Goal: Check status: Check status

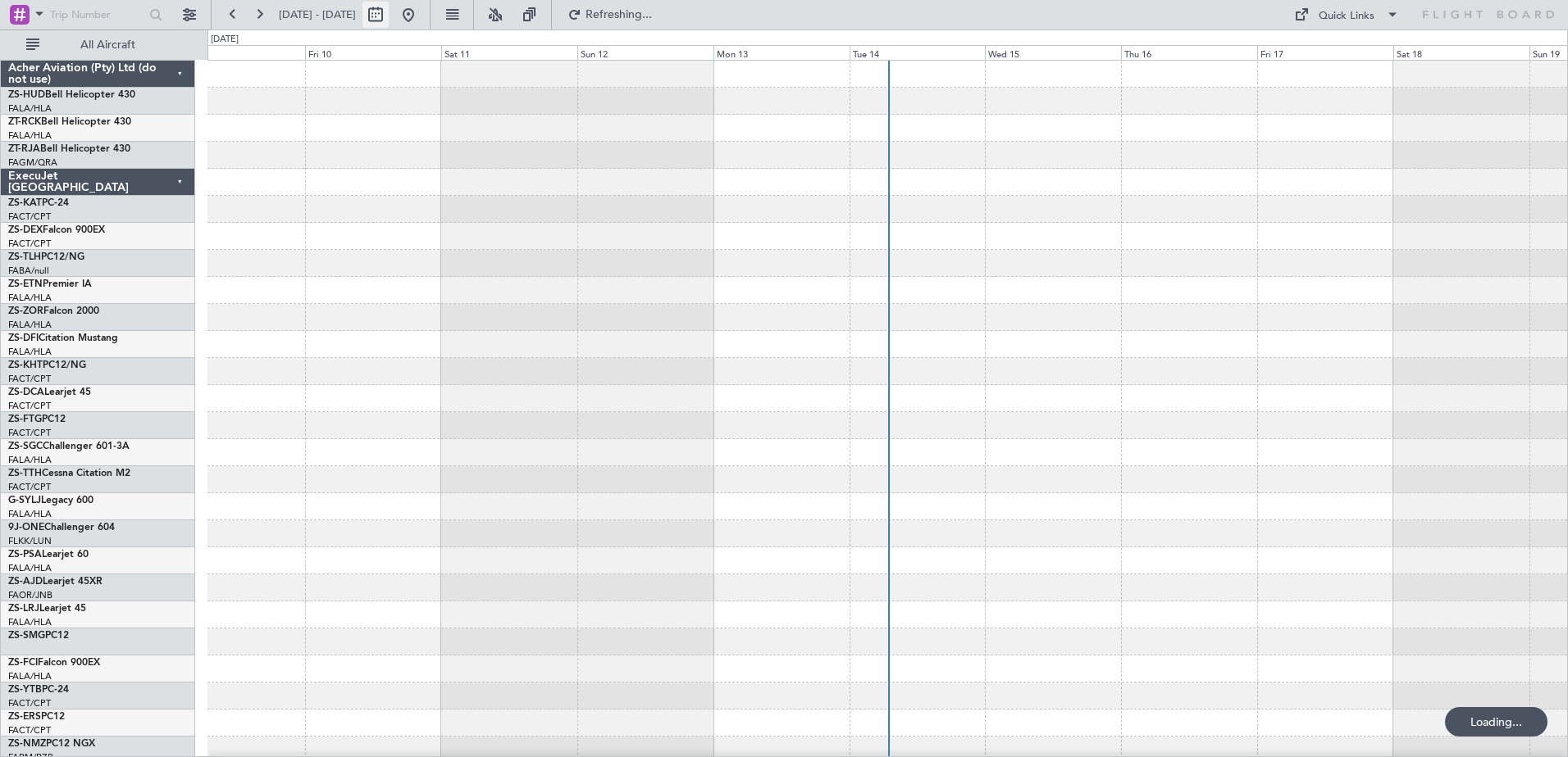
click at [389, 23] on button at bounding box center [376, 15] width 26 height 26
select select "10"
select select "2025"
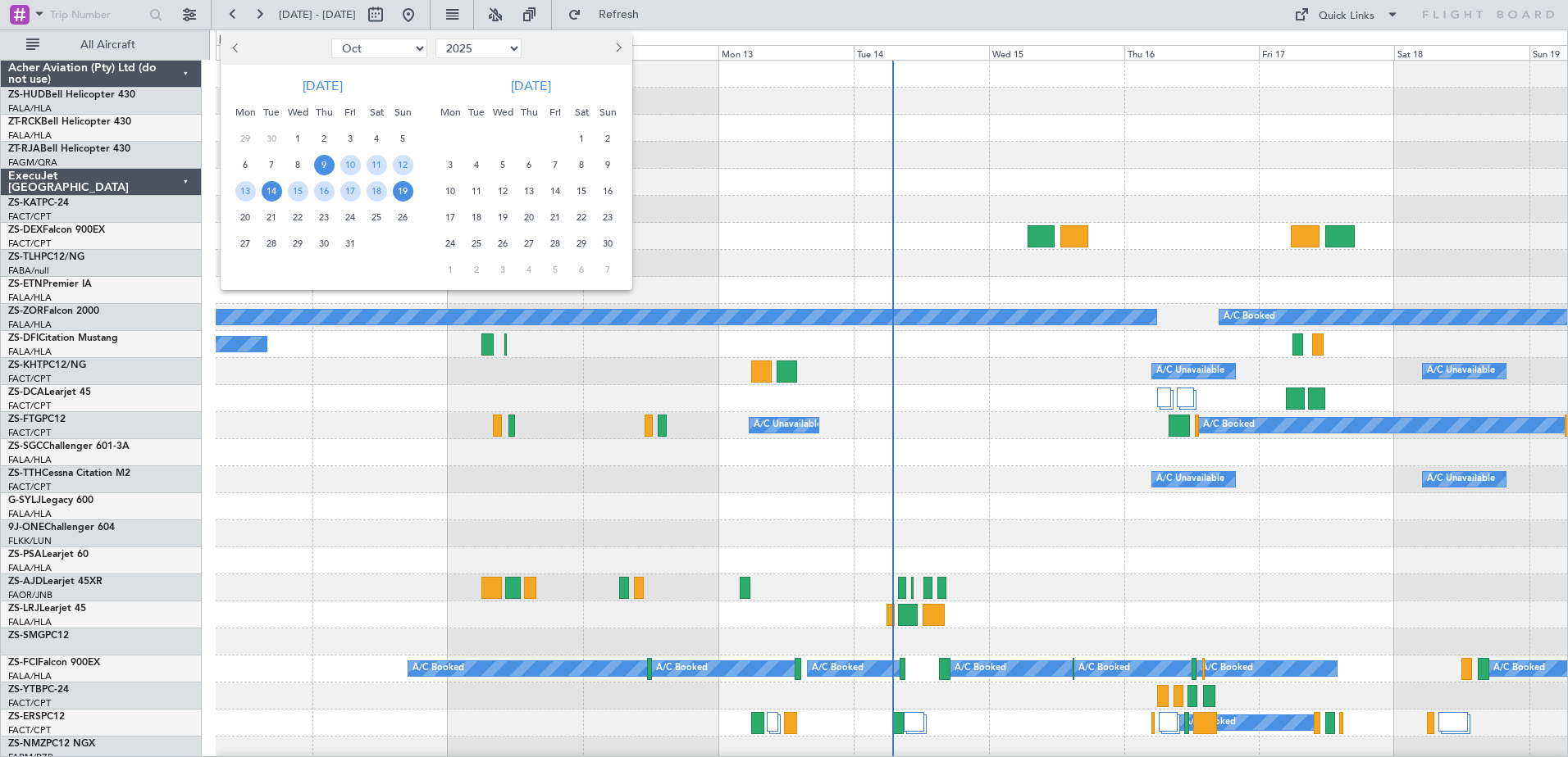
click at [271, 196] on span "14" at bounding box center [272, 191] width 21 height 21
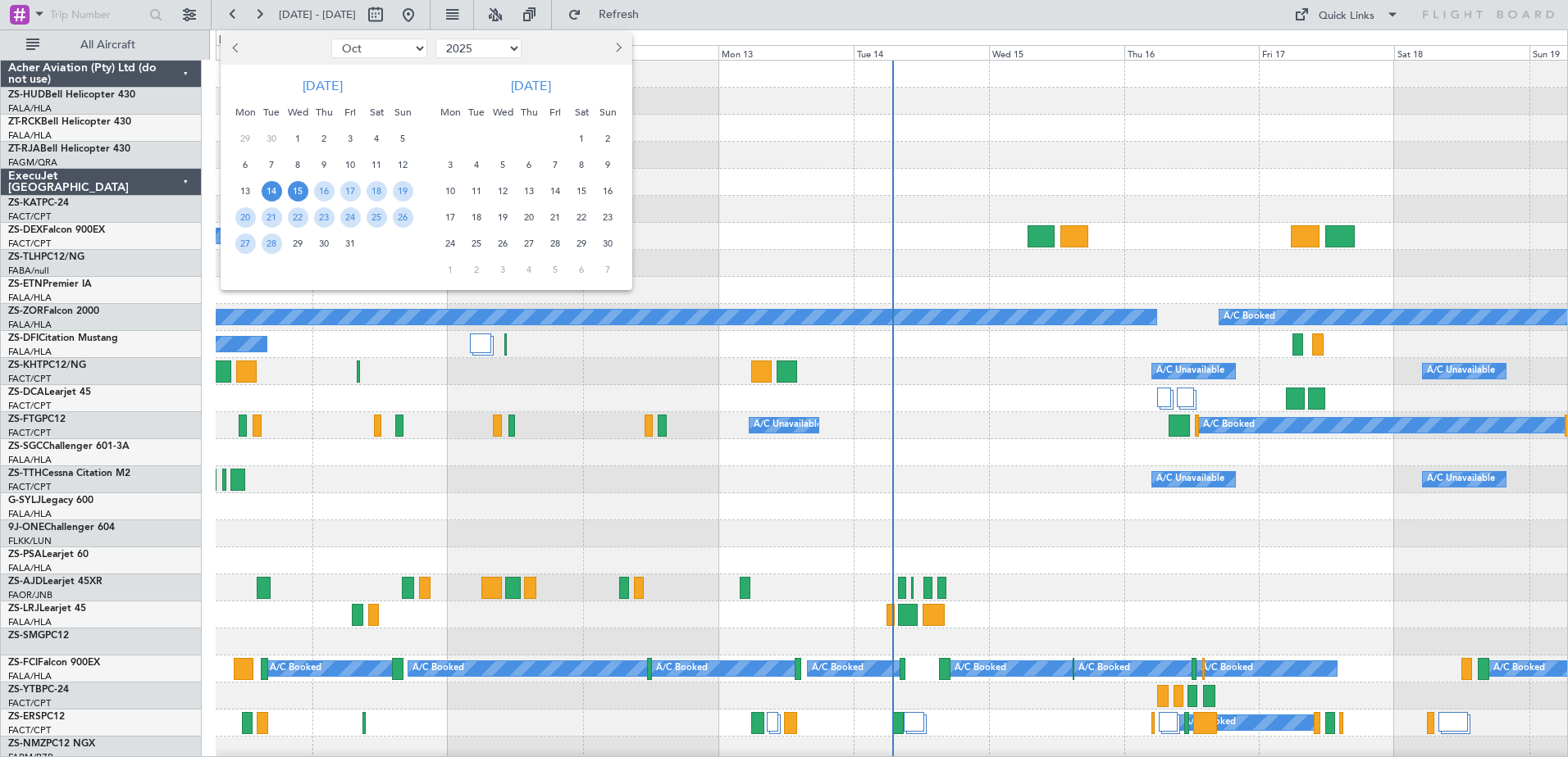
click at [298, 194] on span "15" at bounding box center [298, 191] width 21 height 21
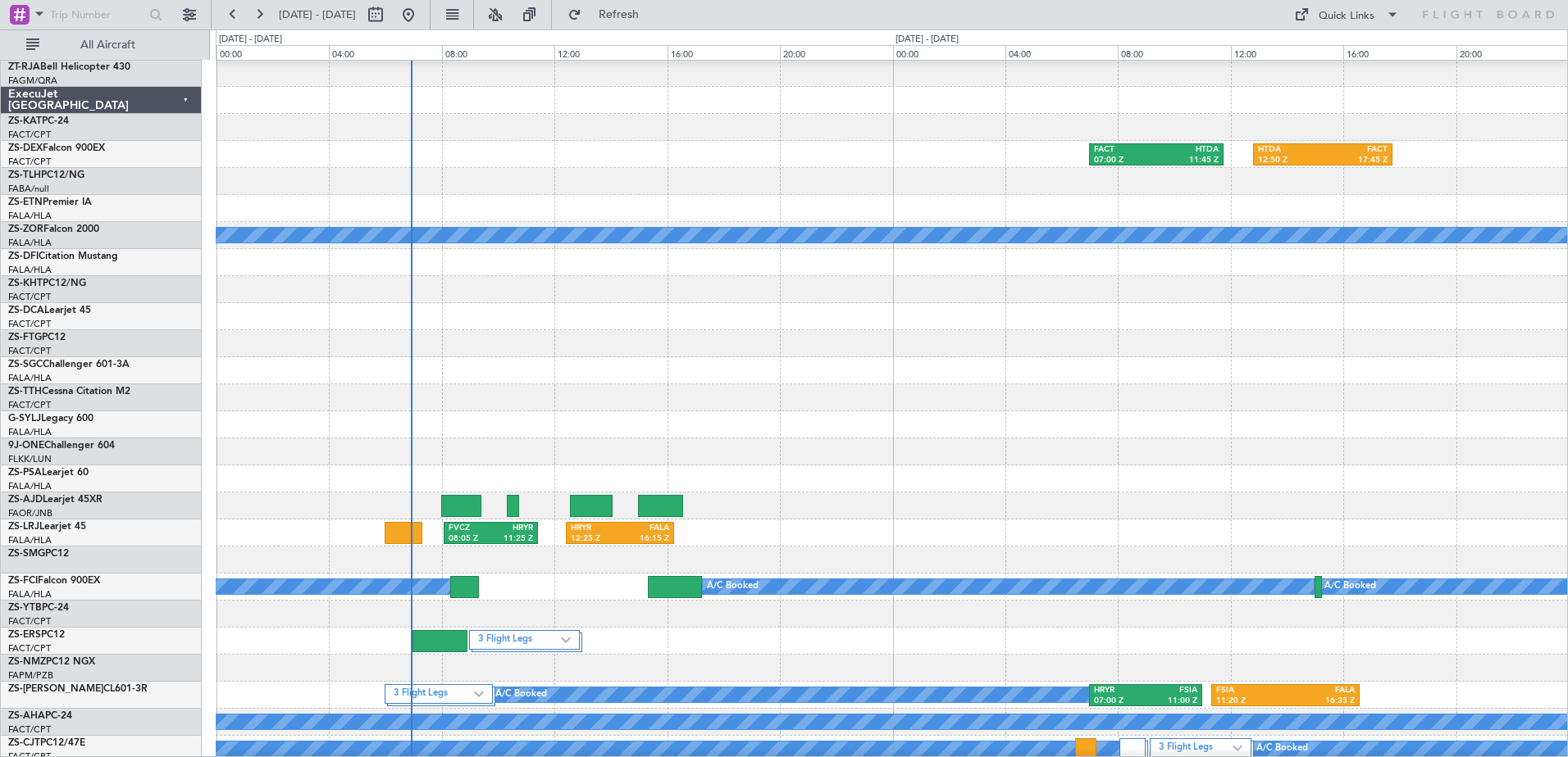
scroll to position [246, 0]
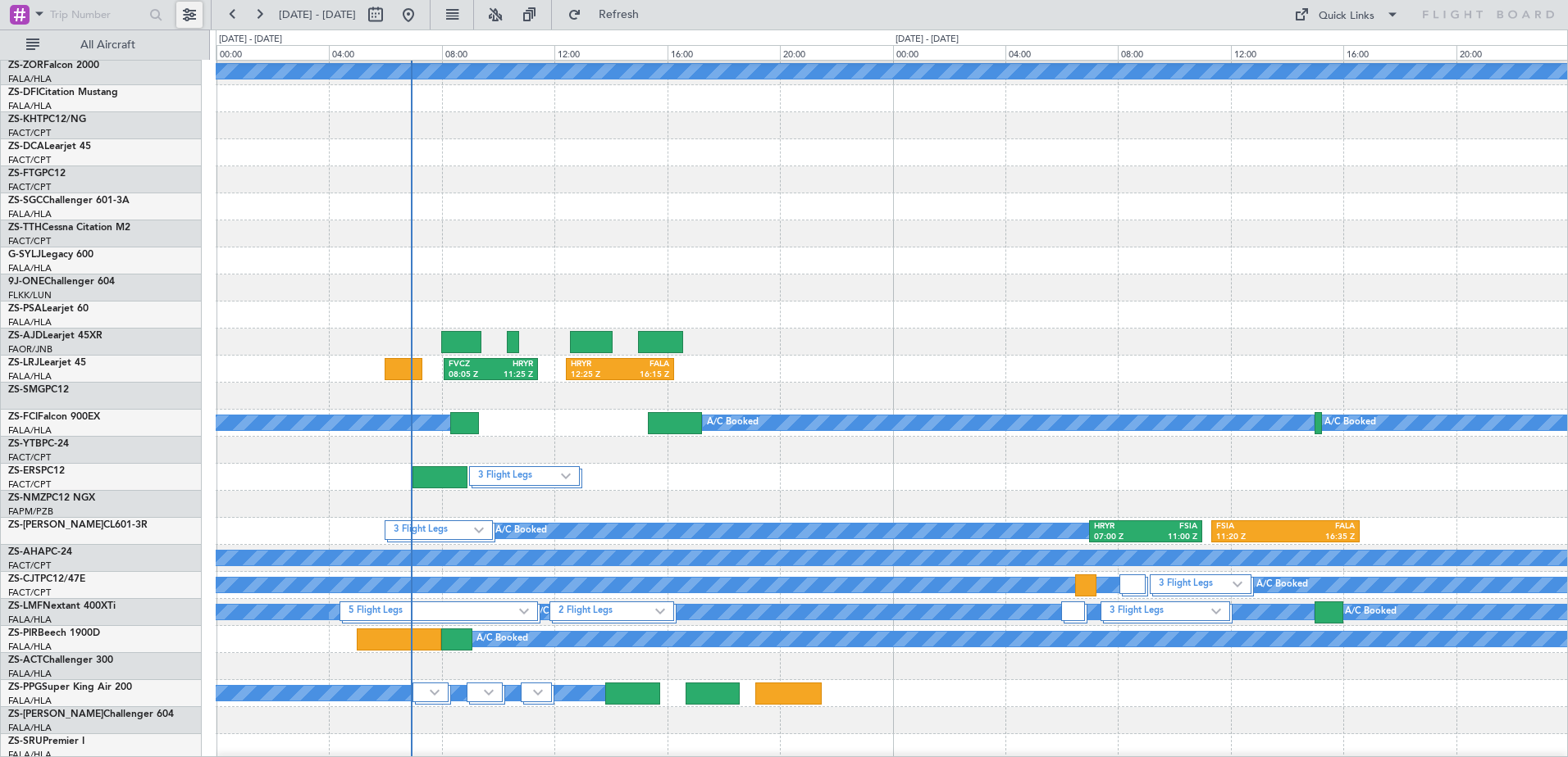
click at [189, 15] on button at bounding box center [190, 15] width 26 height 26
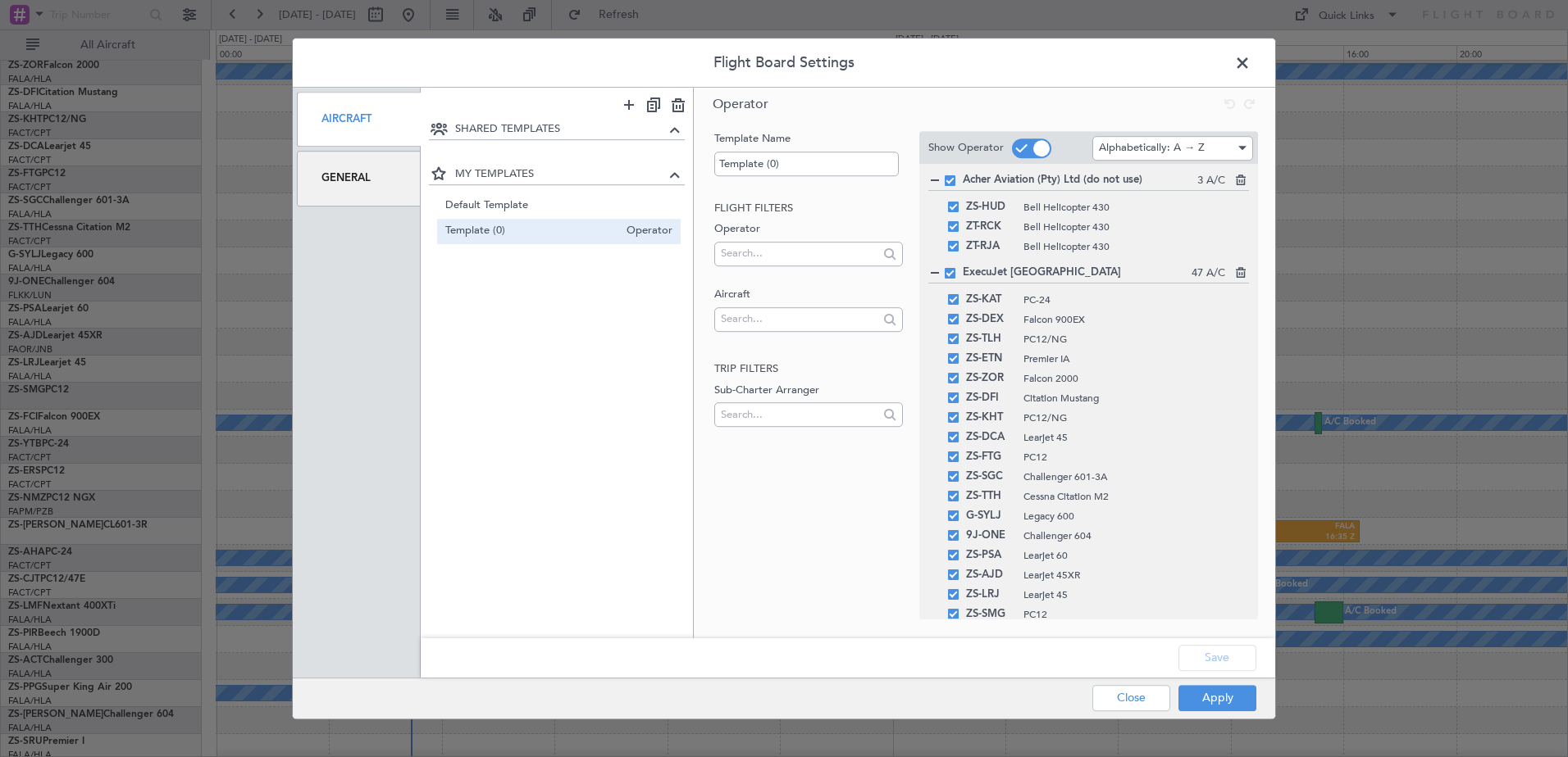
click at [377, 181] on div "General" at bounding box center [358, 177] width 123 height 55
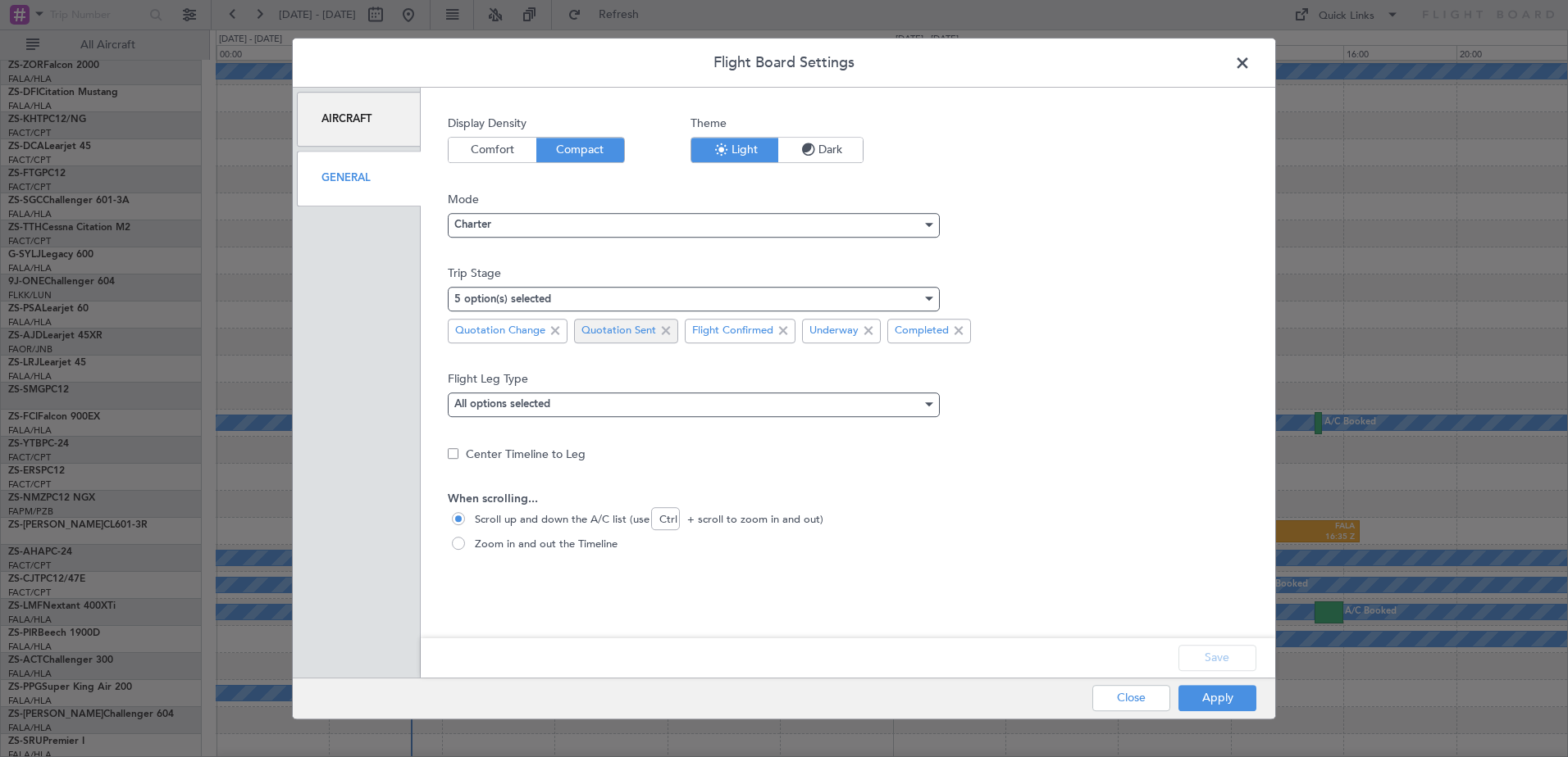
click at [664, 330] on span at bounding box center [665, 331] width 20 height 20
click at [1226, 694] on button "Apply" at bounding box center [1218, 698] width 78 height 26
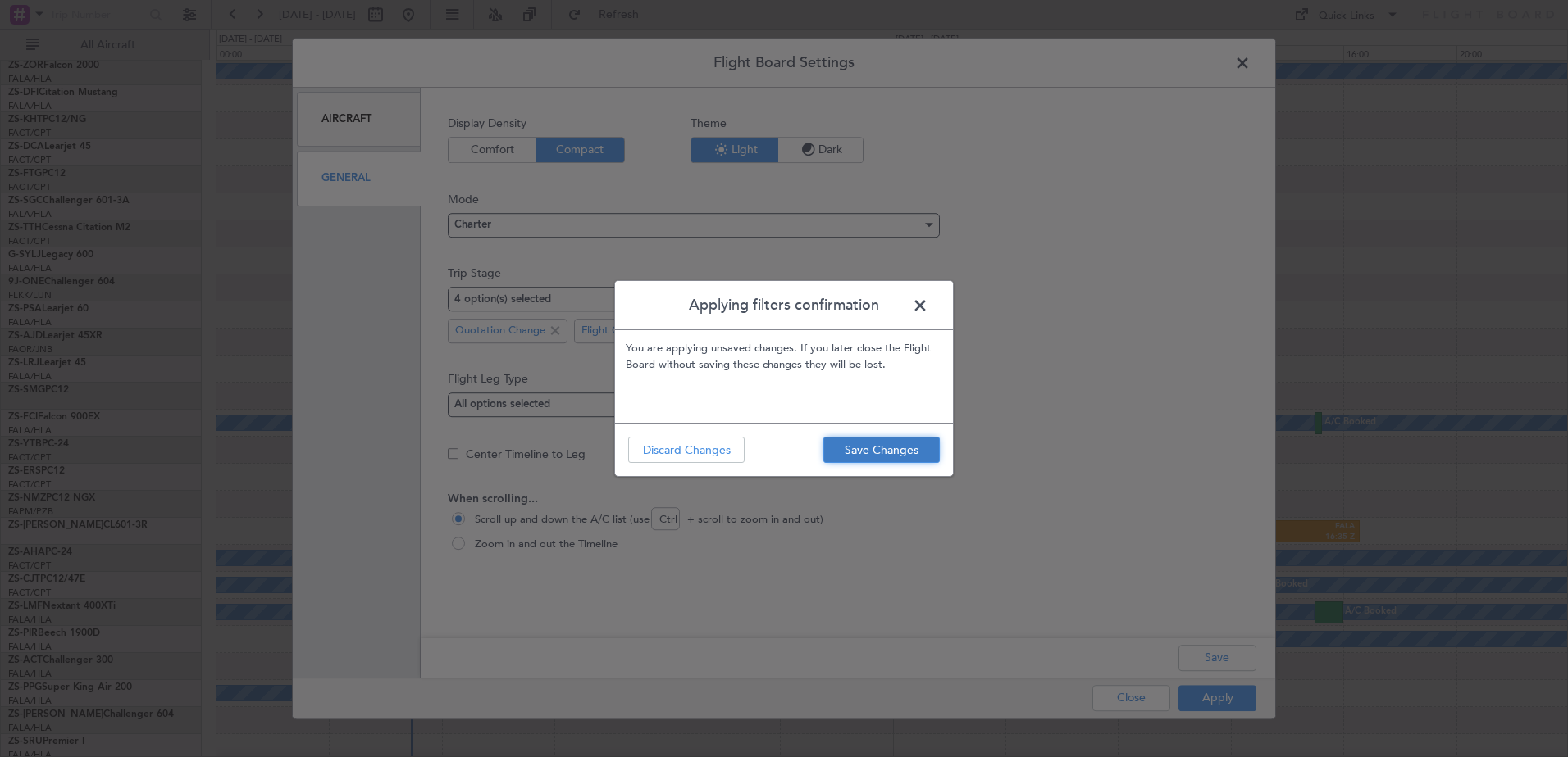
click at [890, 451] on button "Save Changes" at bounding box center [882, 449] width 117 height 26
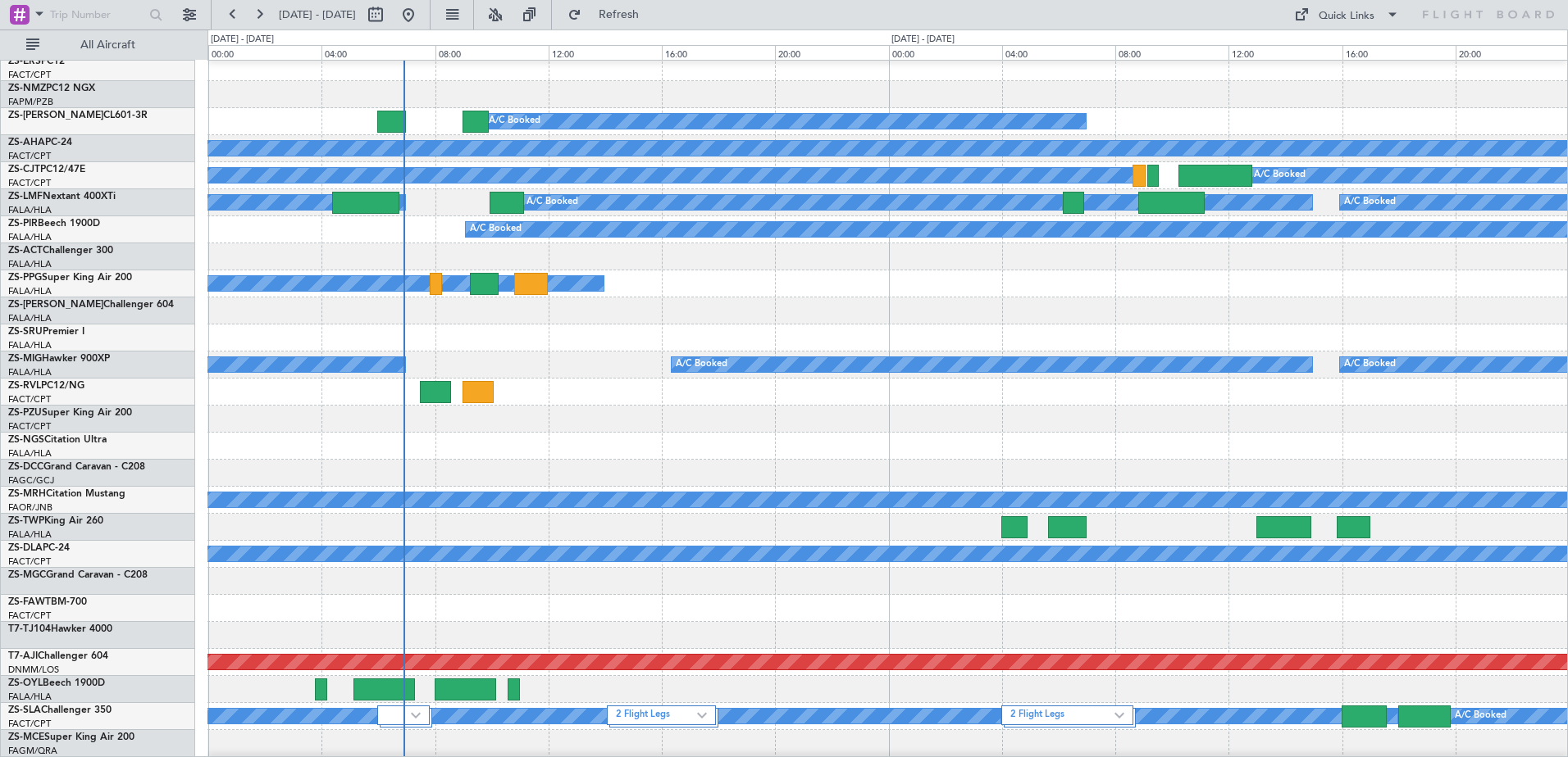
scroll to position [737, 0]
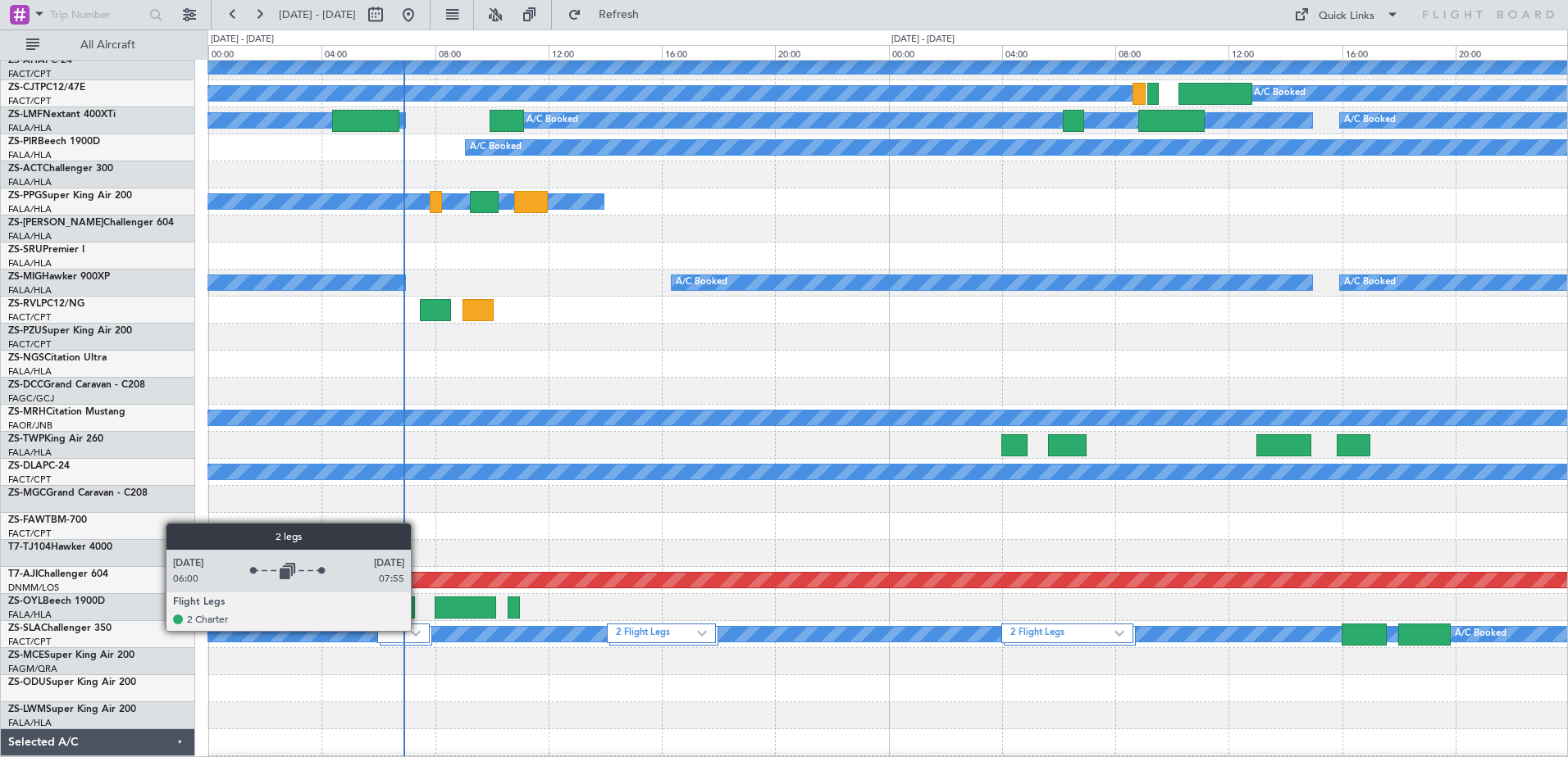
click at [418, 630] on img at bounding box center [415, 634] width 10 height 7
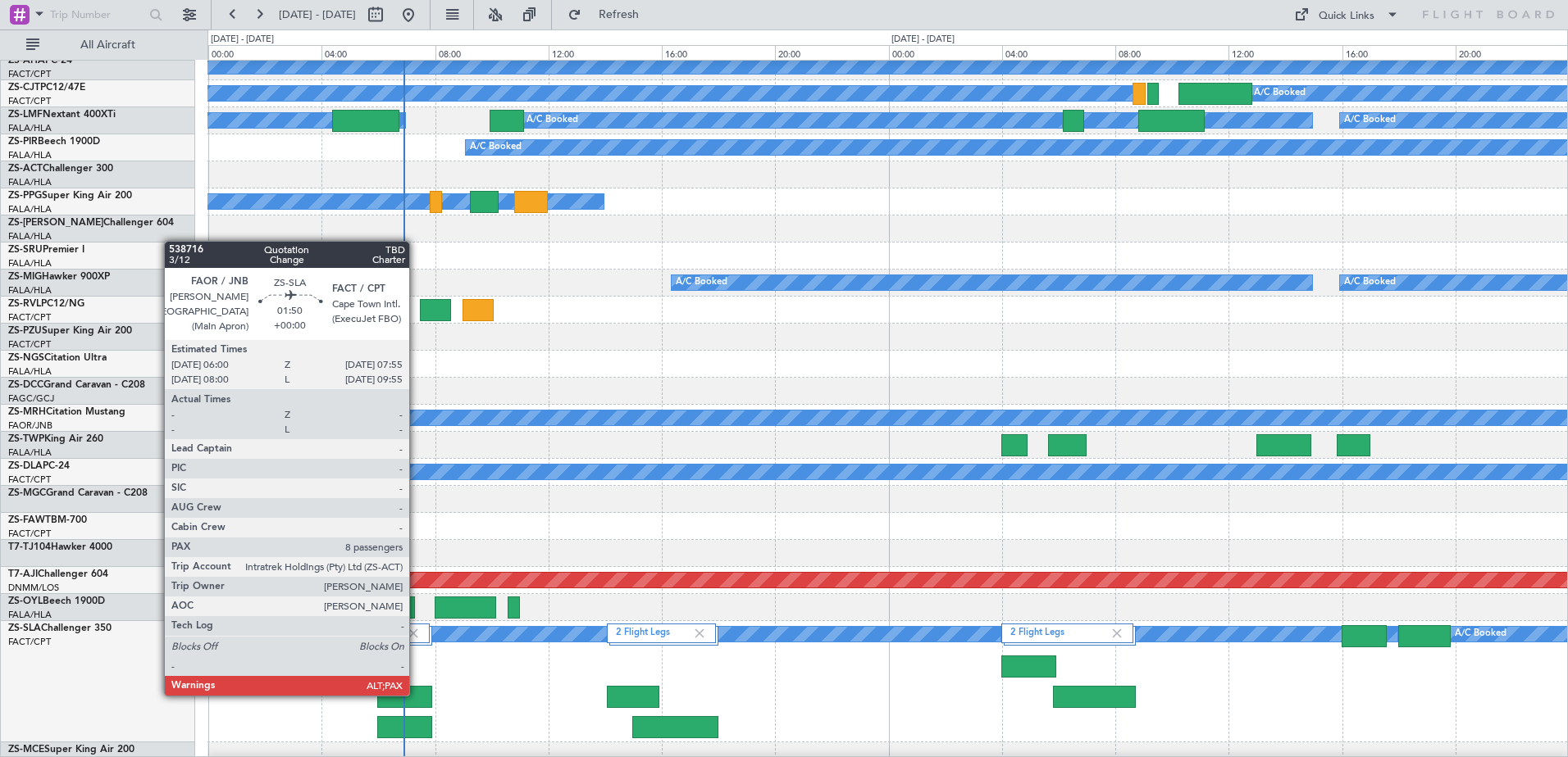
click at [417, 694] on div at bounding box center [404, 696] width 55 height 22
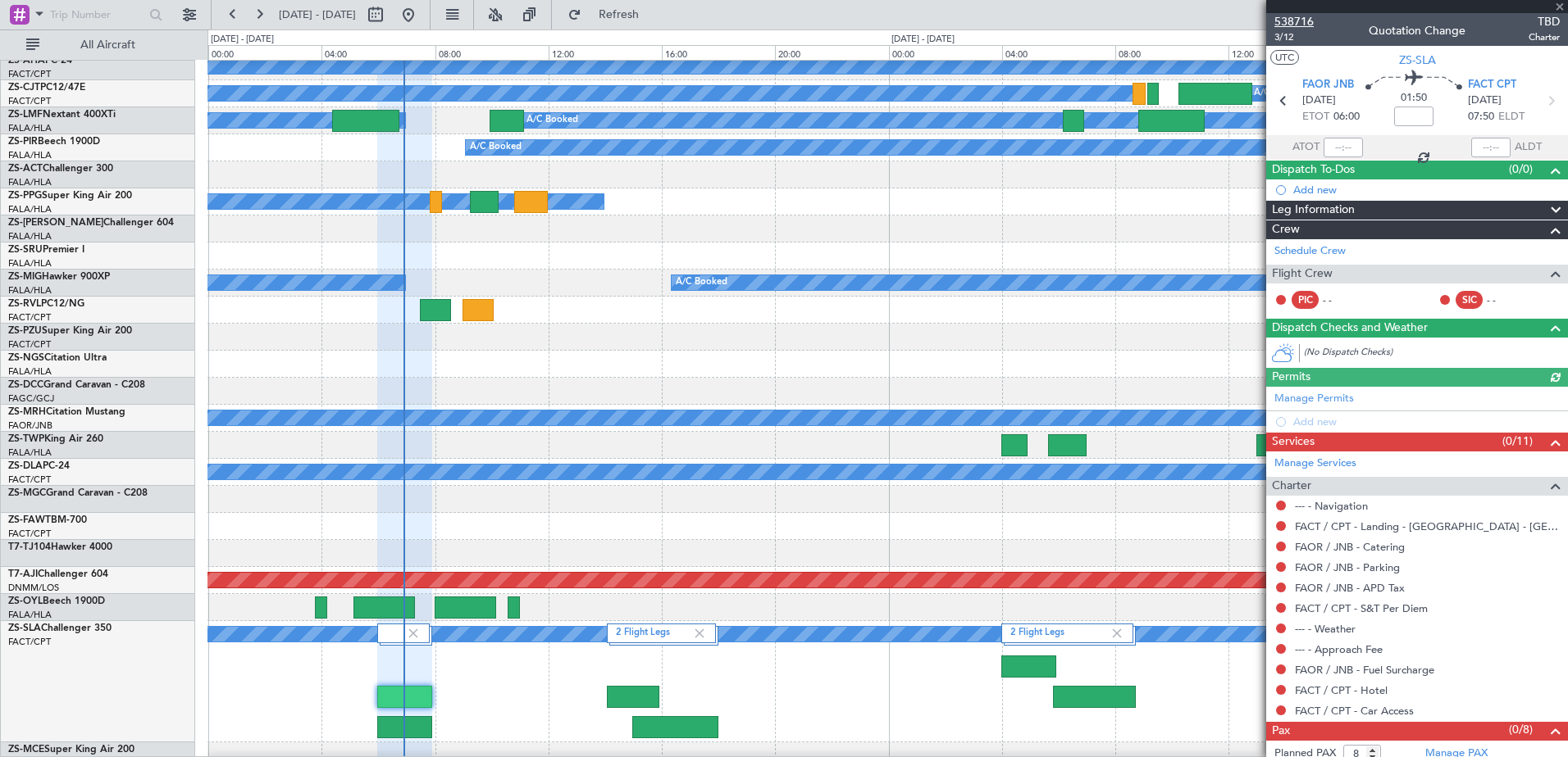
click at [1298, 23] on span "538716" at bounding box center [1293, 22] width 39 height 17
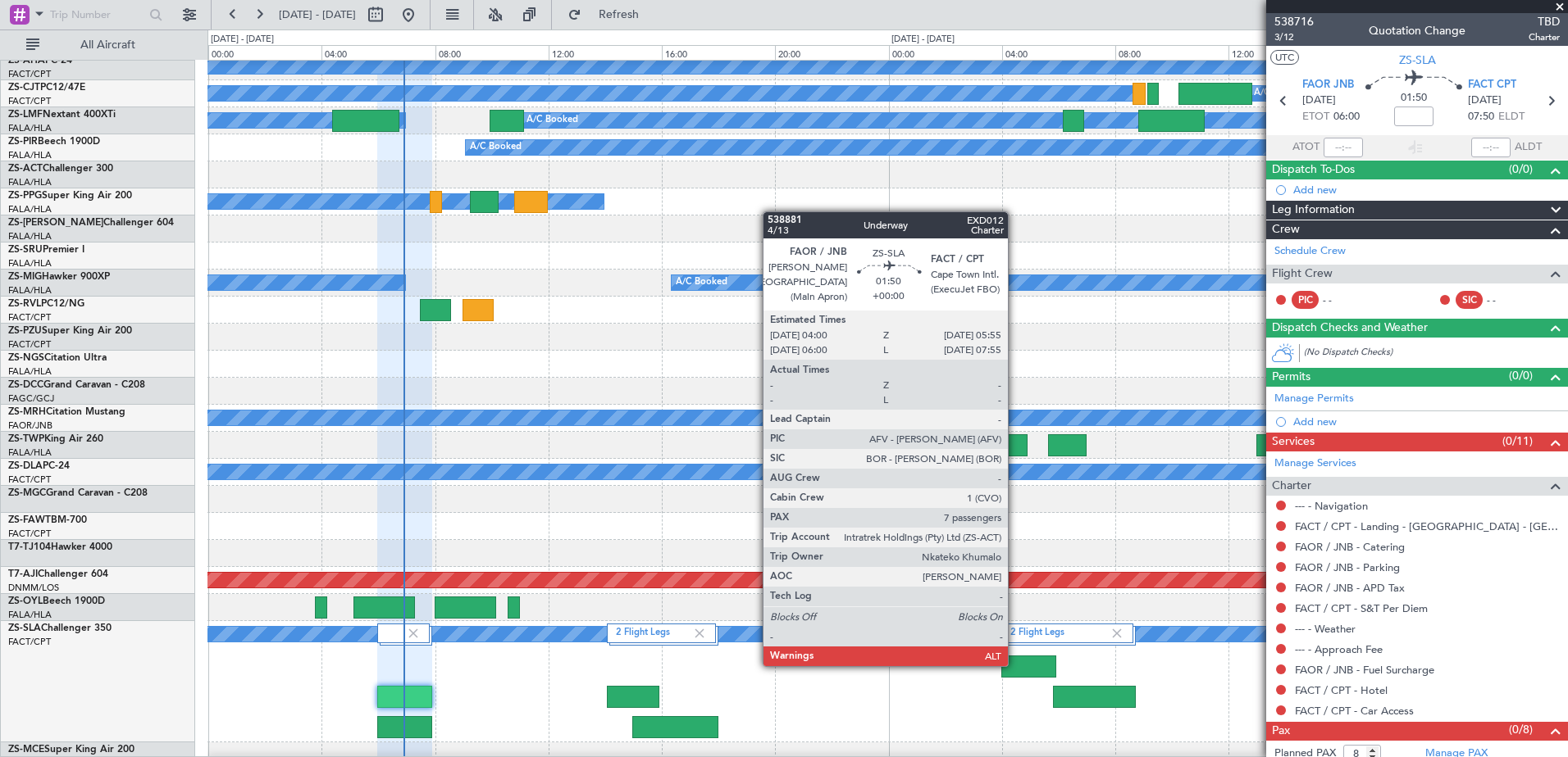
click at [1015, 665] on div at bounding box center [1028, 666] width 55 height 22
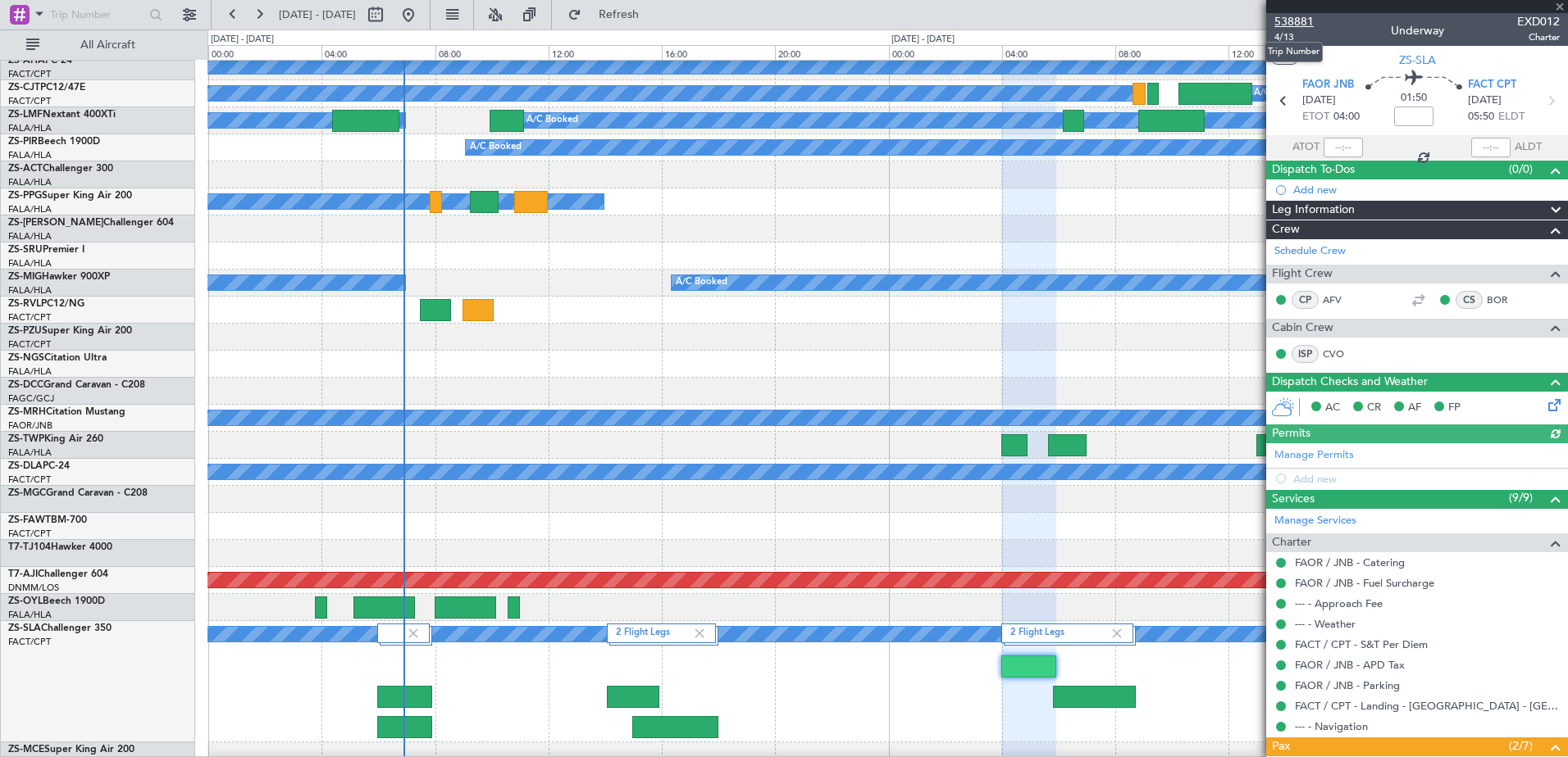
click at [1288, 23] on span "538881" at bounding box center [1293, 22] width 39 height 17
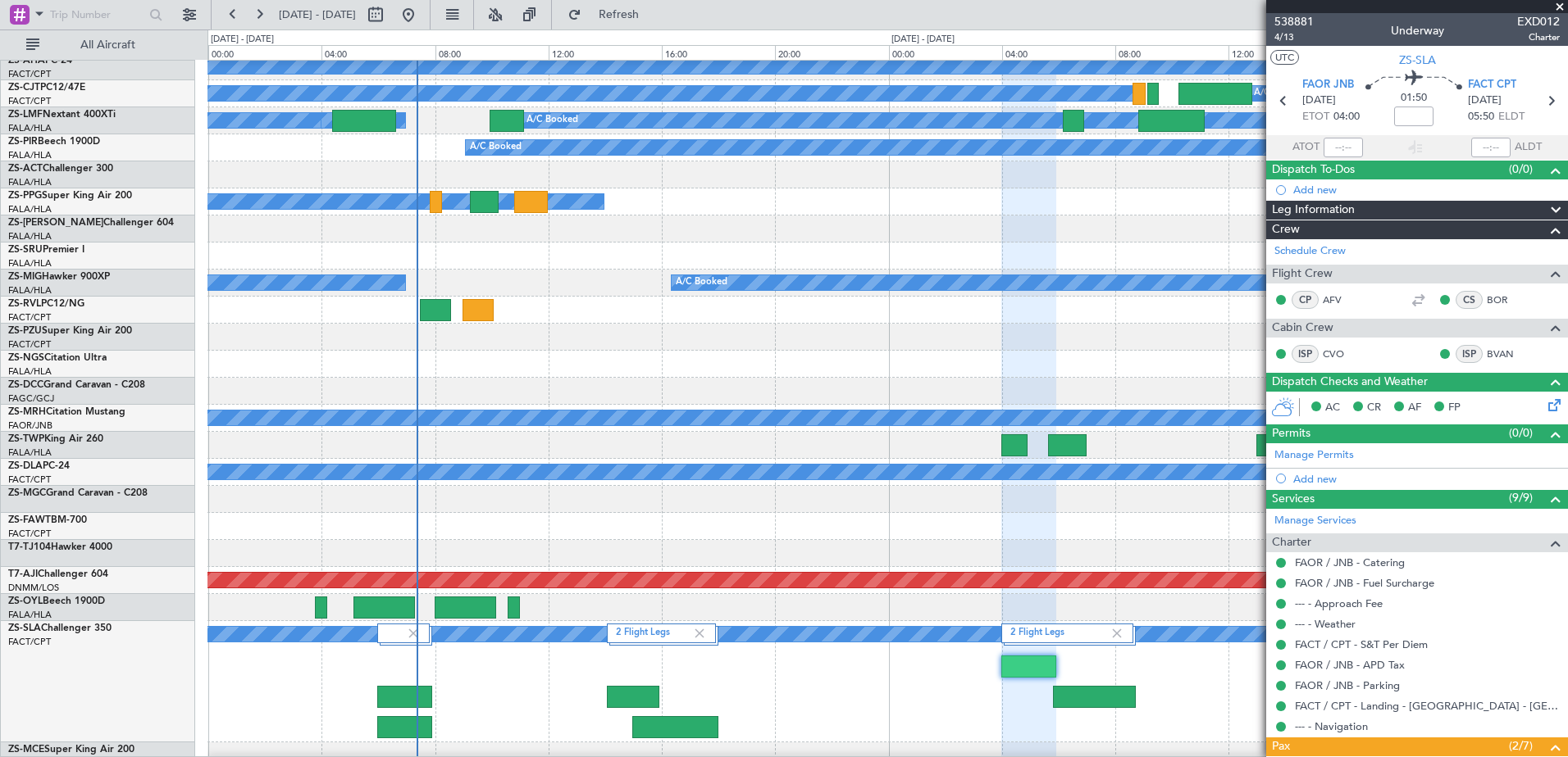
click at [1557, 7] on span at bounding box center [1559, 7] width 17 height 15
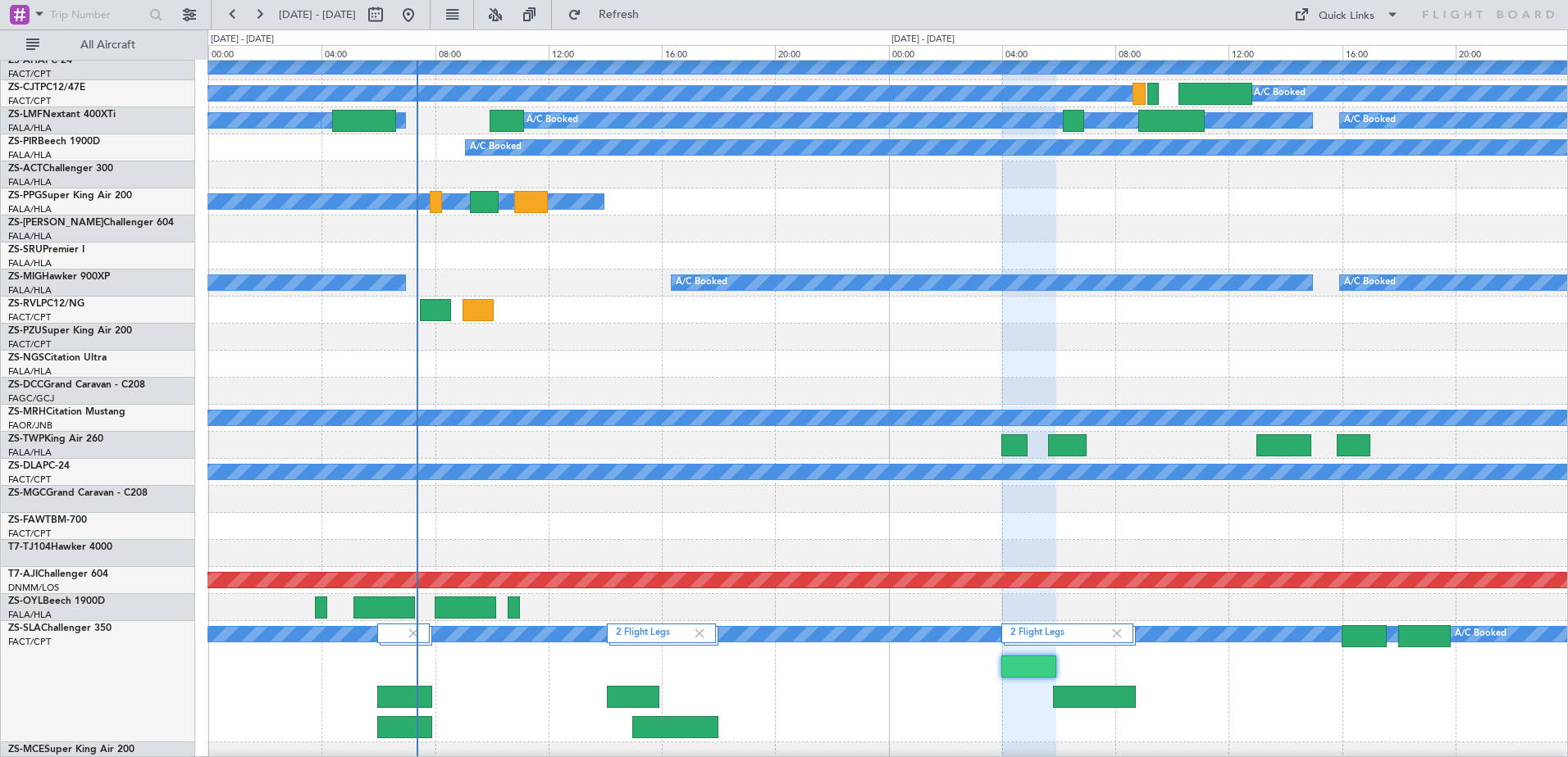
type input "0"
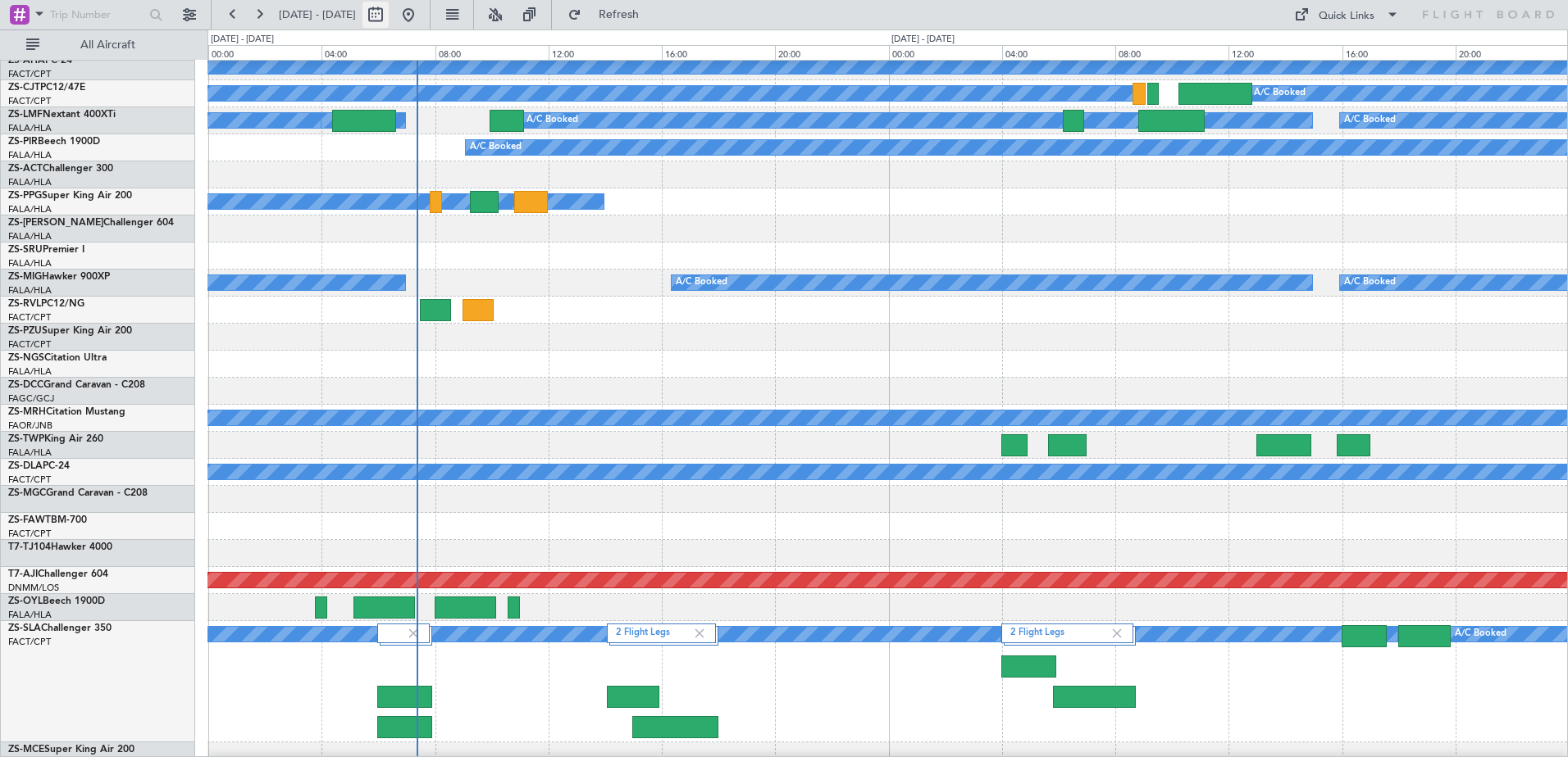
click at [389, 22] on button at bounding box center [376, 15] width 26 height 26
select select "10"
select select "2025"
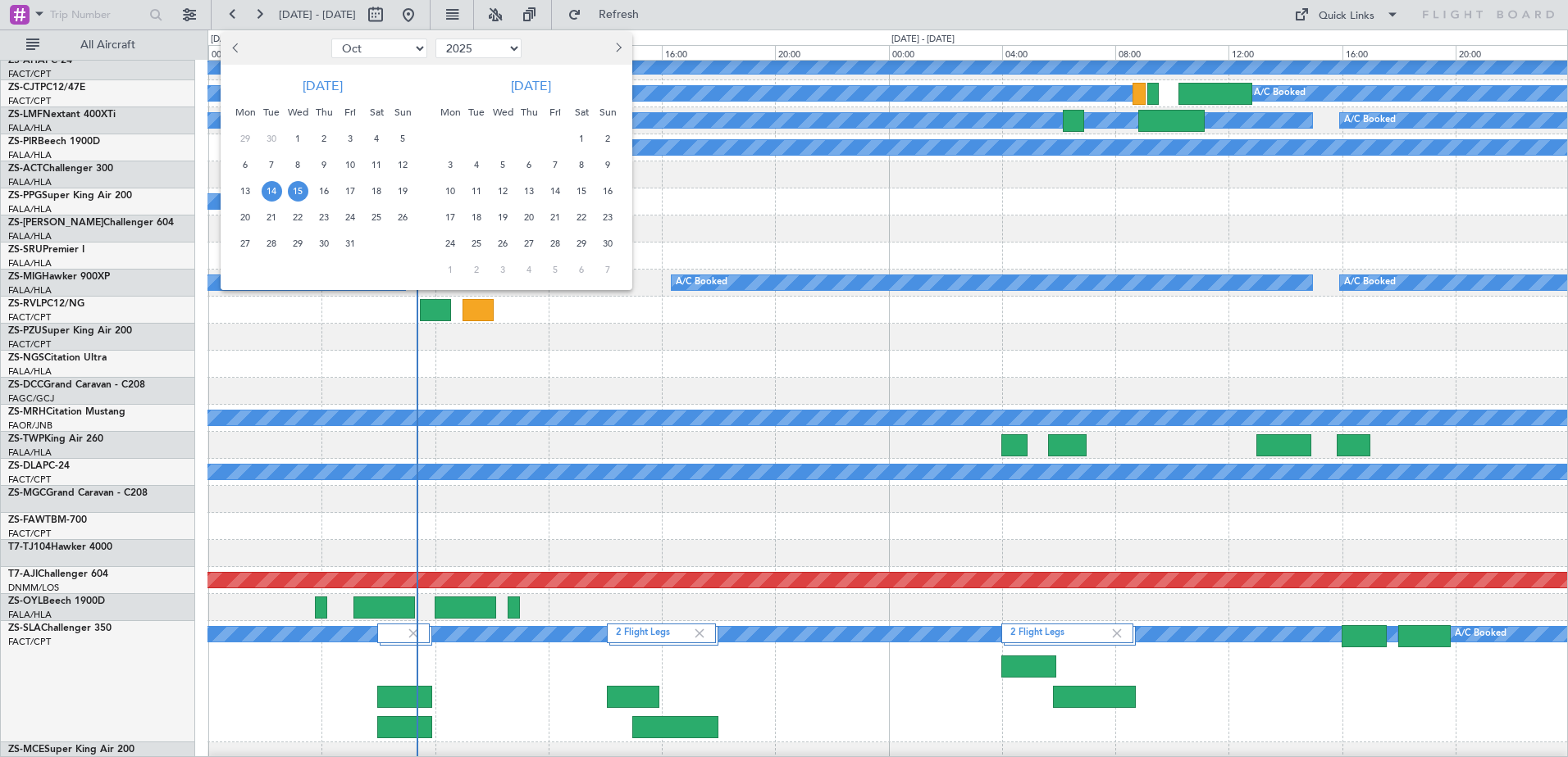
click at [320, 243] on span "30" at bounding box center [324, 244] width 21 height 21
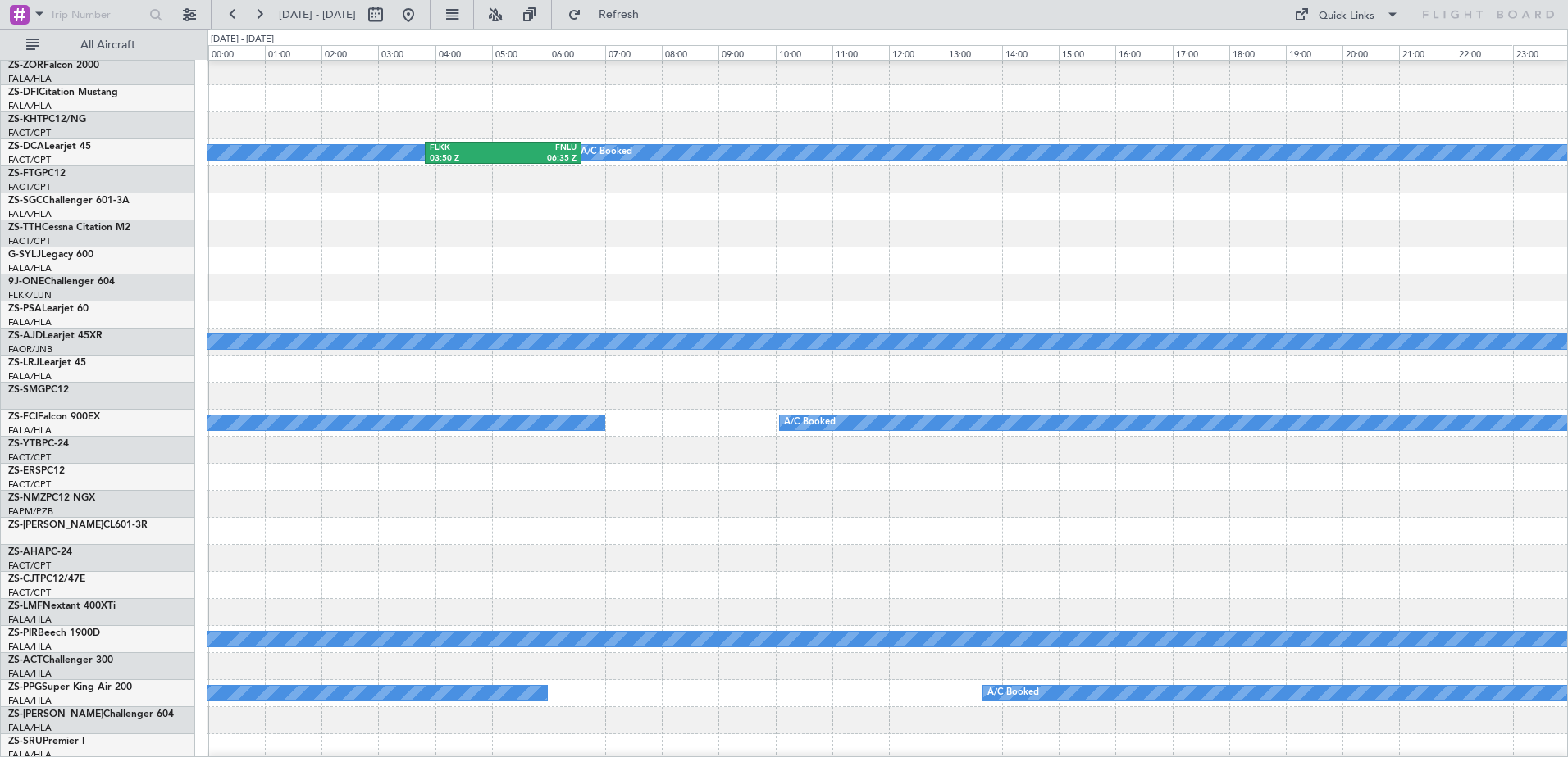
scroll to position [0, 0]
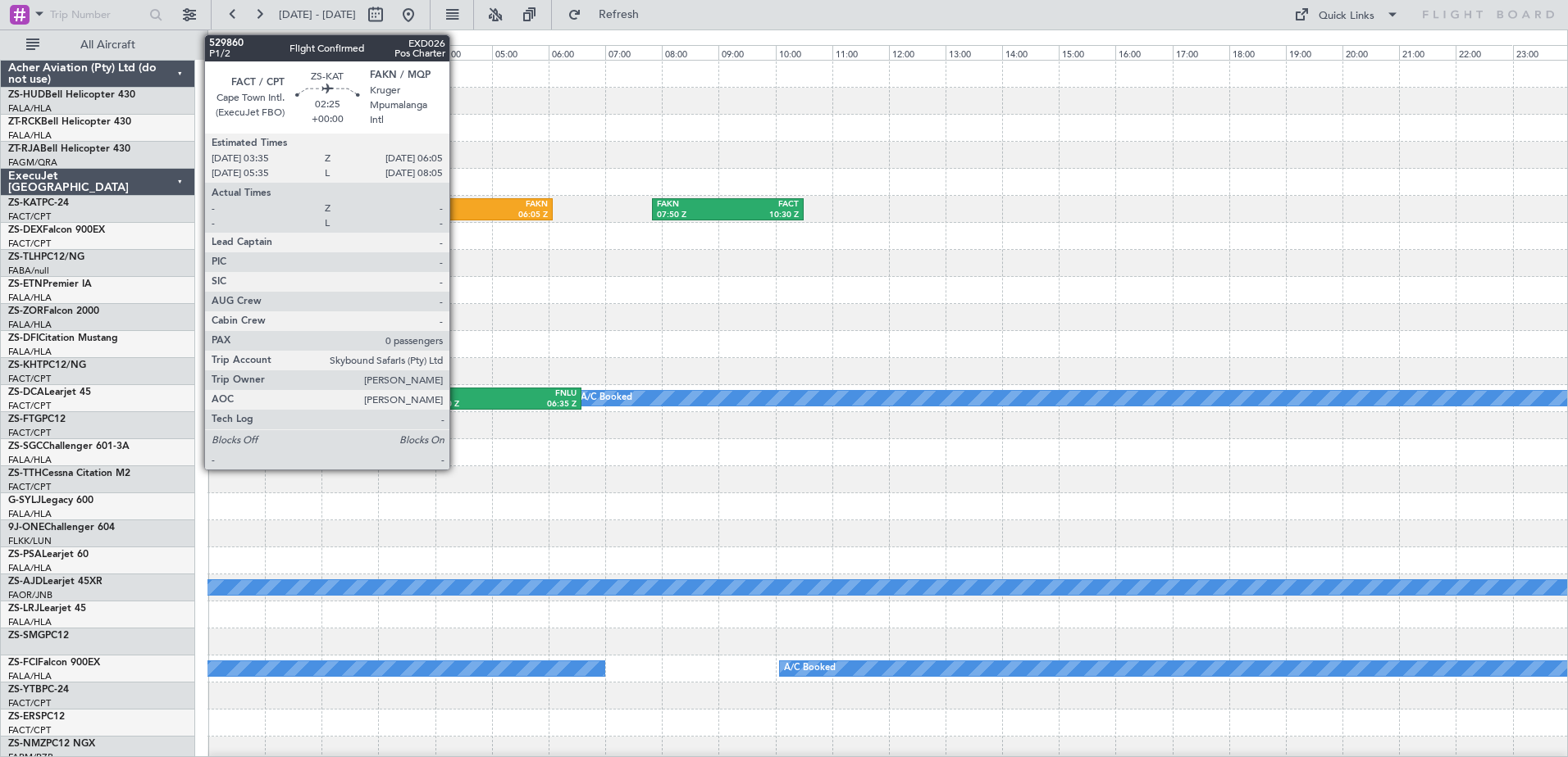
click at [457, 205] on div "FACT" at bounding box center [449, 204] width 66 height 11
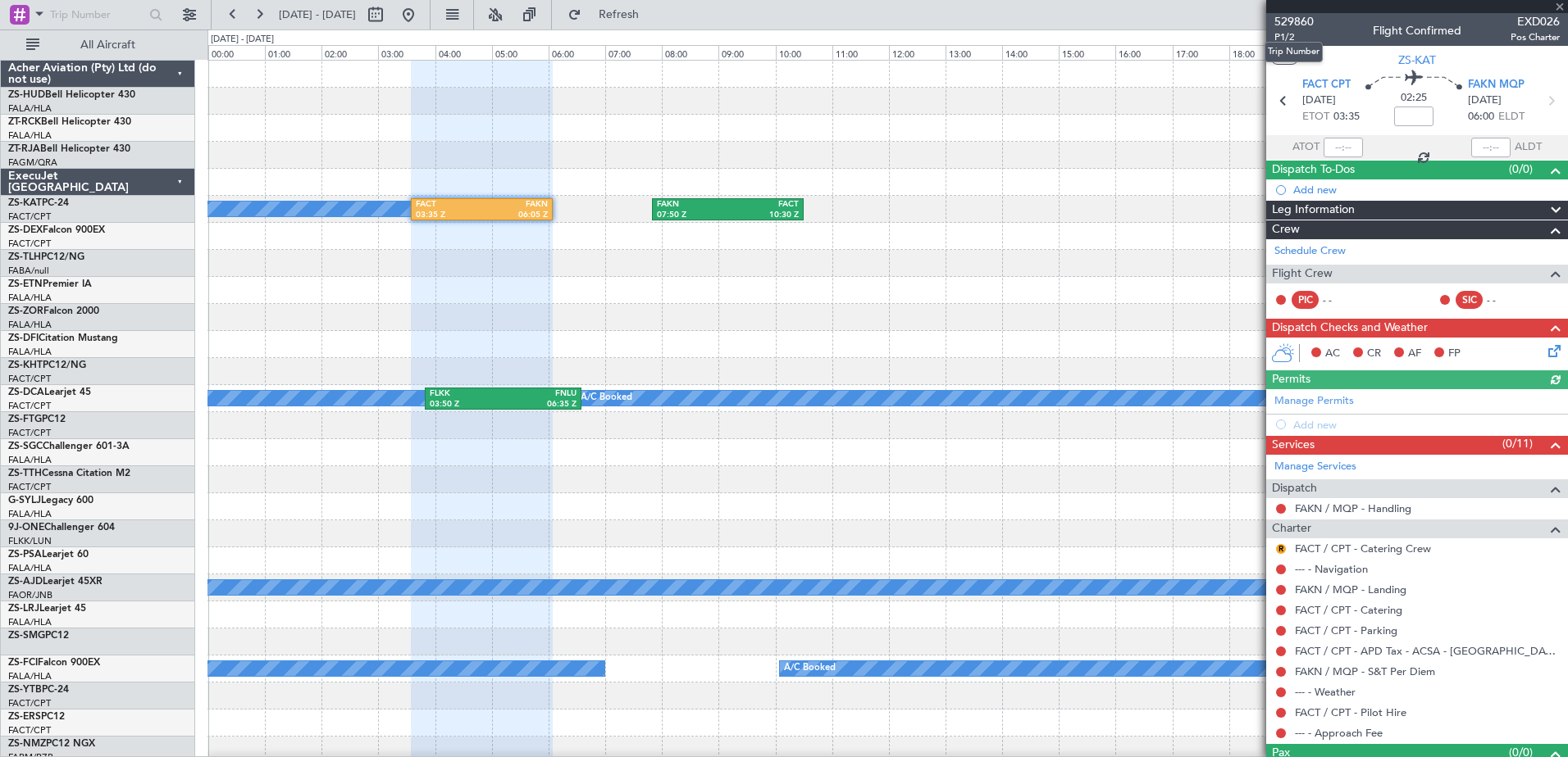
click at [1296, 15] on span "529860" at bounding box center [1293, 22] width 39 height 17
click at [1558, 5] on span at bounding box center [1559, 7] width 17 height 15
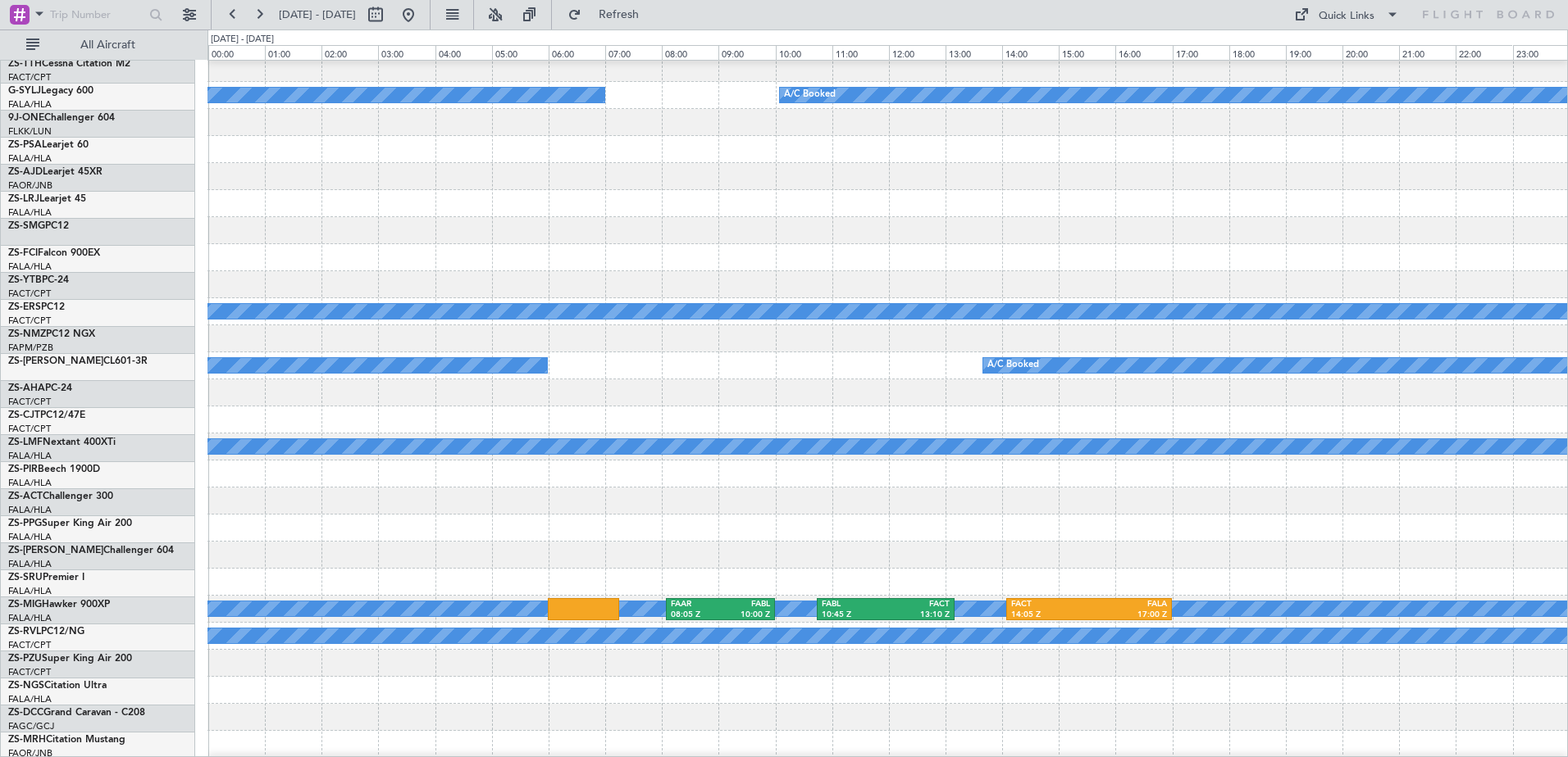
scroll to position [655, 0]
